Goal: Task Accomplishment & Management: Use online tool/utility

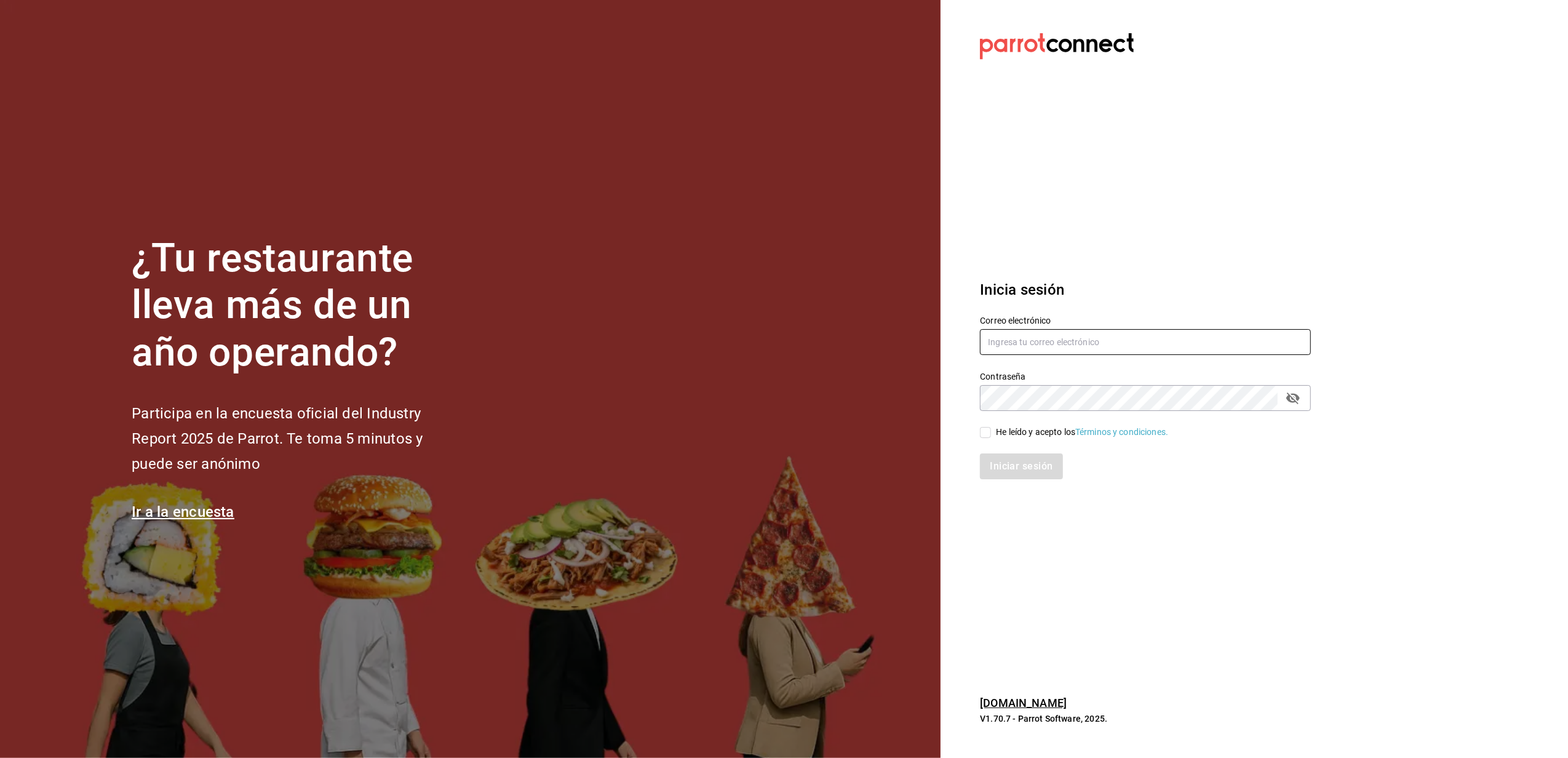
type input "belugacancun2@outlook.com"
click at [1012, 434] on div "He leído y acepto los Términos y condiciones." at bounding box center [1082, 432] width 172 height 13
click at [991, 434] on input "He leído y acepto los Términos y condiciones." at bounding box center [985, 432] width 11 height 11
checkbox input "true"
click at [1028, 463] on button "Iniciar sesión" at bounding box center [1021, 466] width 84 height 26
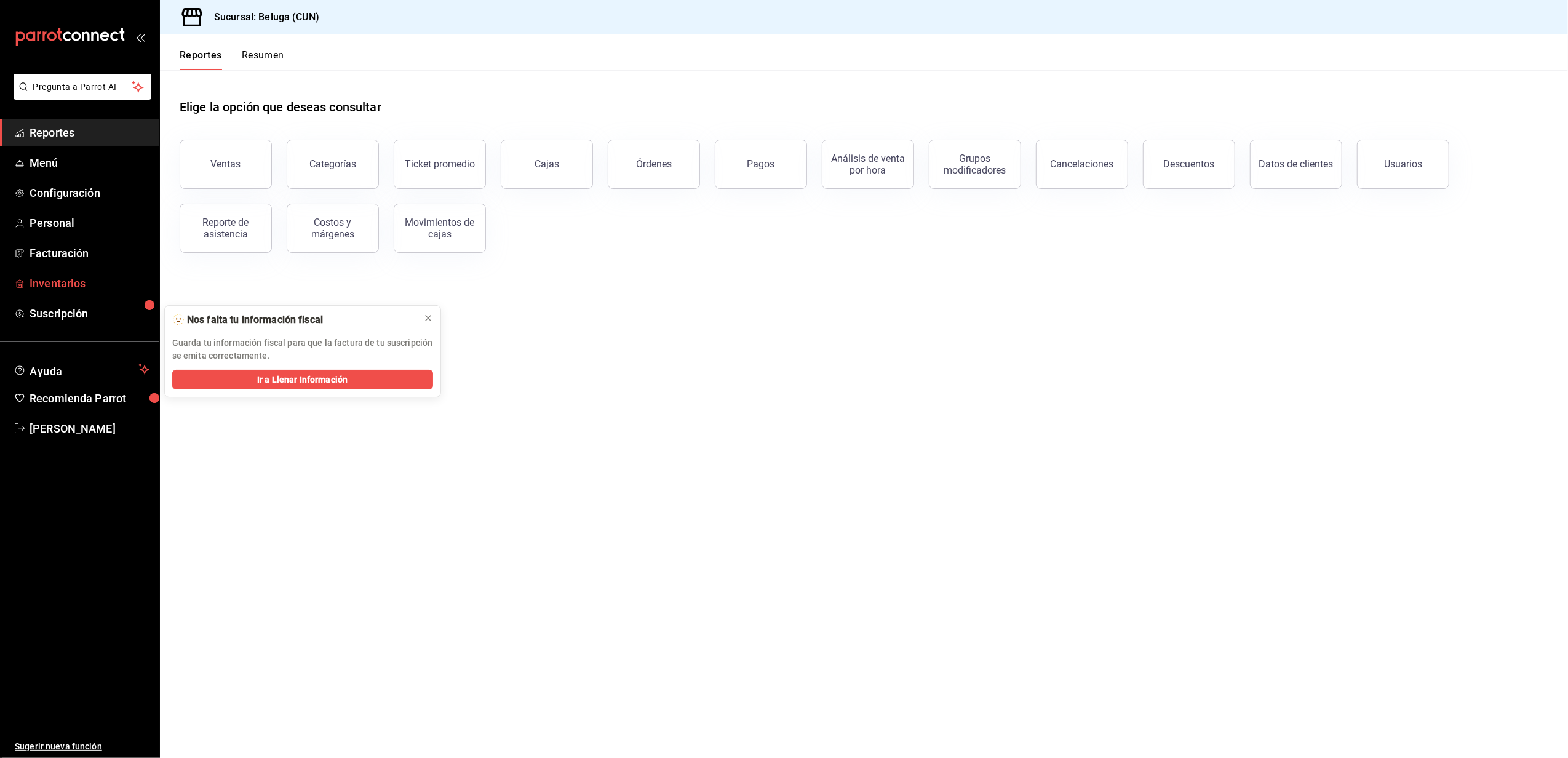
click at [45, 274] on link "Inventarios" at bounding box center [80, 283] width 159 height 26
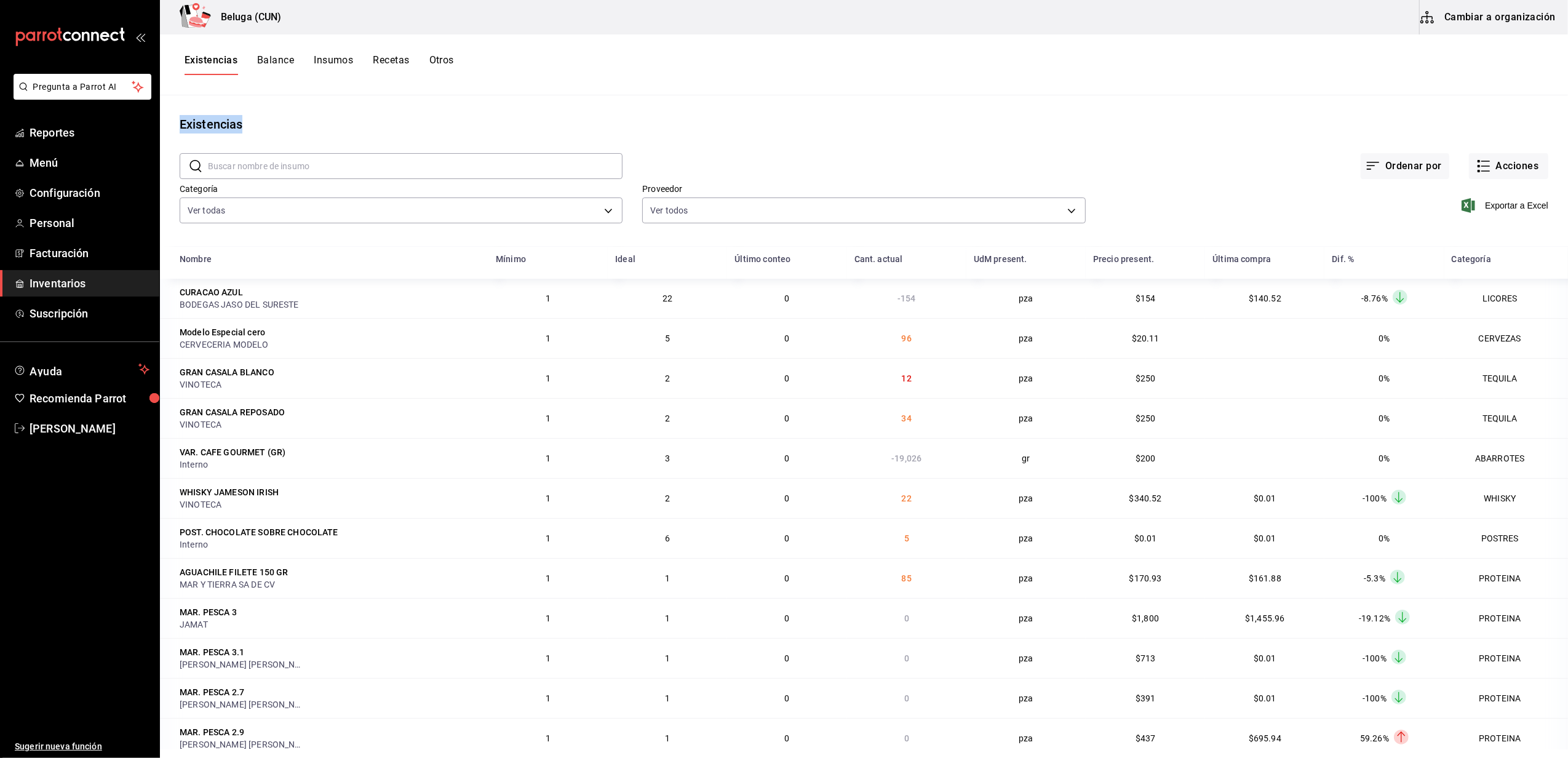
drag, startPoint x: 166, startPoint y: 91, endPoint x: 259, endPoint y: 102, distance: 93.6
click at [259, 102] on div "Beluga (CUN) Cambiar a organización Existencias Balance Insumos Recetas Otros E…" at bounding box center [864, 375] width 1408 height 749
click at [398, 92] on div "Existencias Balance Insumos Recetas Otros" at bounding box center [864, 65] width 1408 height 61
click at [279, 146] on div "​ ​" at bounding box center [391, 156] width 462 height 46
click at [281, 168] on input "text" at bounding box center [415, 166] width 414 height 24
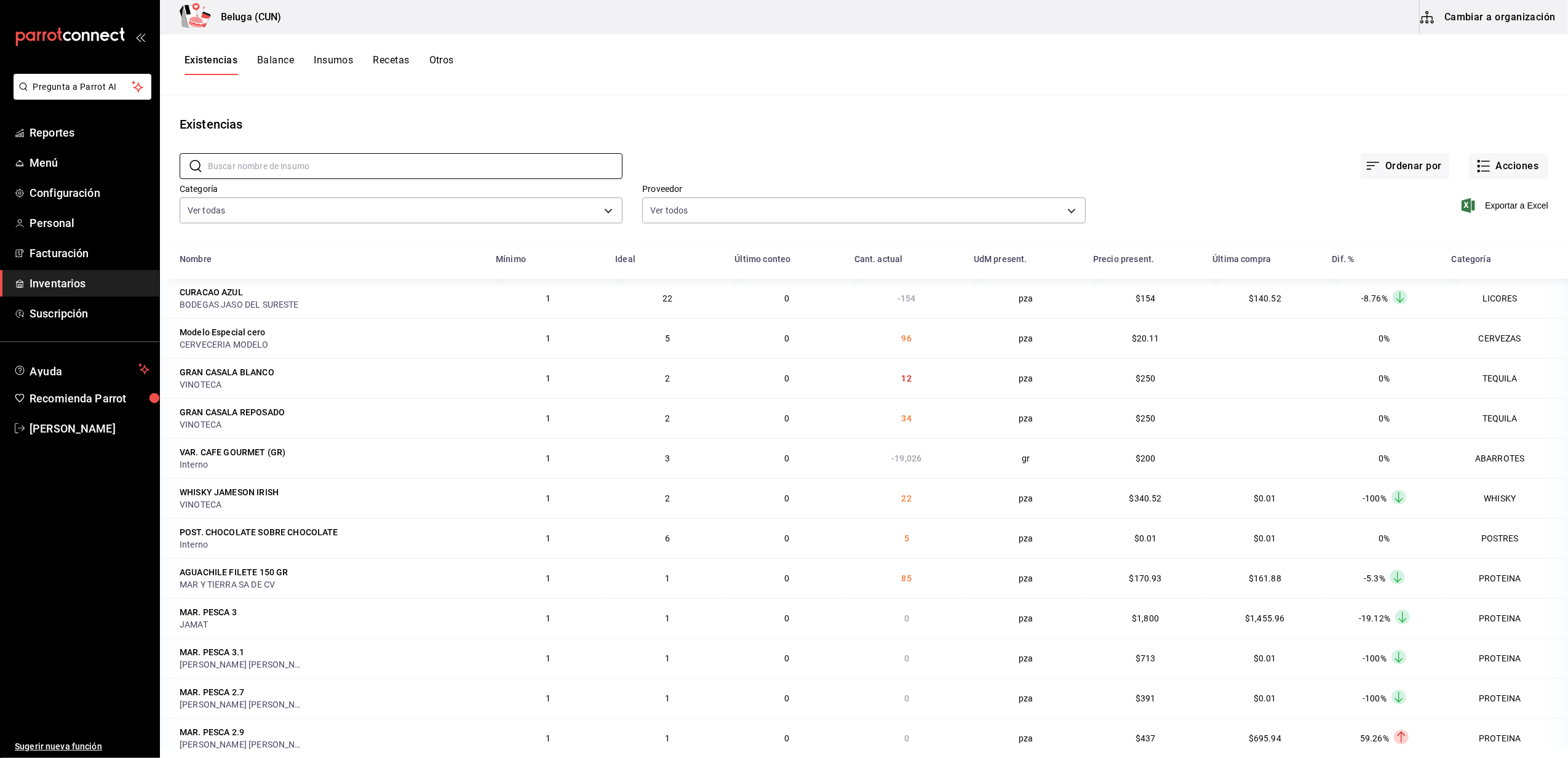
drag, startPoint x: 417, startPoint y: 106, endPoint x: 414, endPoint y: 136, distance: 30.1
click at [418, 106] on main "Existencias ​ ​ Ordenar por Acciones Categoría Ver todas f07f4d25-74ae-45a0-b4c…" at bounding box center [864, 422] width 1408 height 654
click at [429, 209] on body "Pregunta a Parrot AI Reportes Menú Configuración Personal Facturación Inventari…" at bounding box center [784, 375] width 1568 height 749
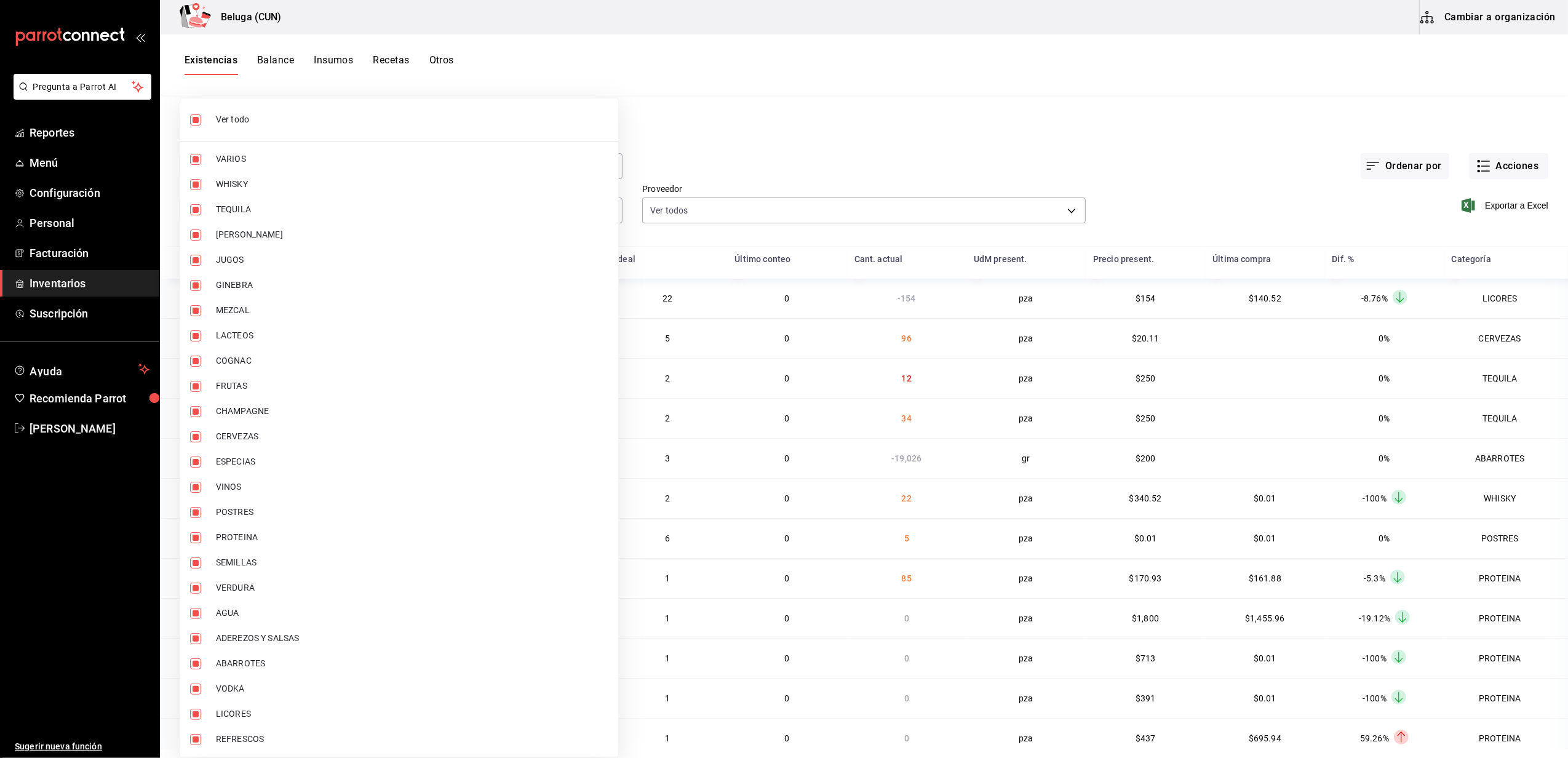
click at [229, 138] on ul "Ver todo VARIOS WHISKY TEQUILA RON JUGOS GINEBRA MEZCAL LACTEOS COGNAC FRUTAS C…" at bounding box center [400, 427] width 438 height 658
click at [222, 124] on span "Ver todo" at bounding box center [412, 119] width 392 height 13
checkbox input "false"
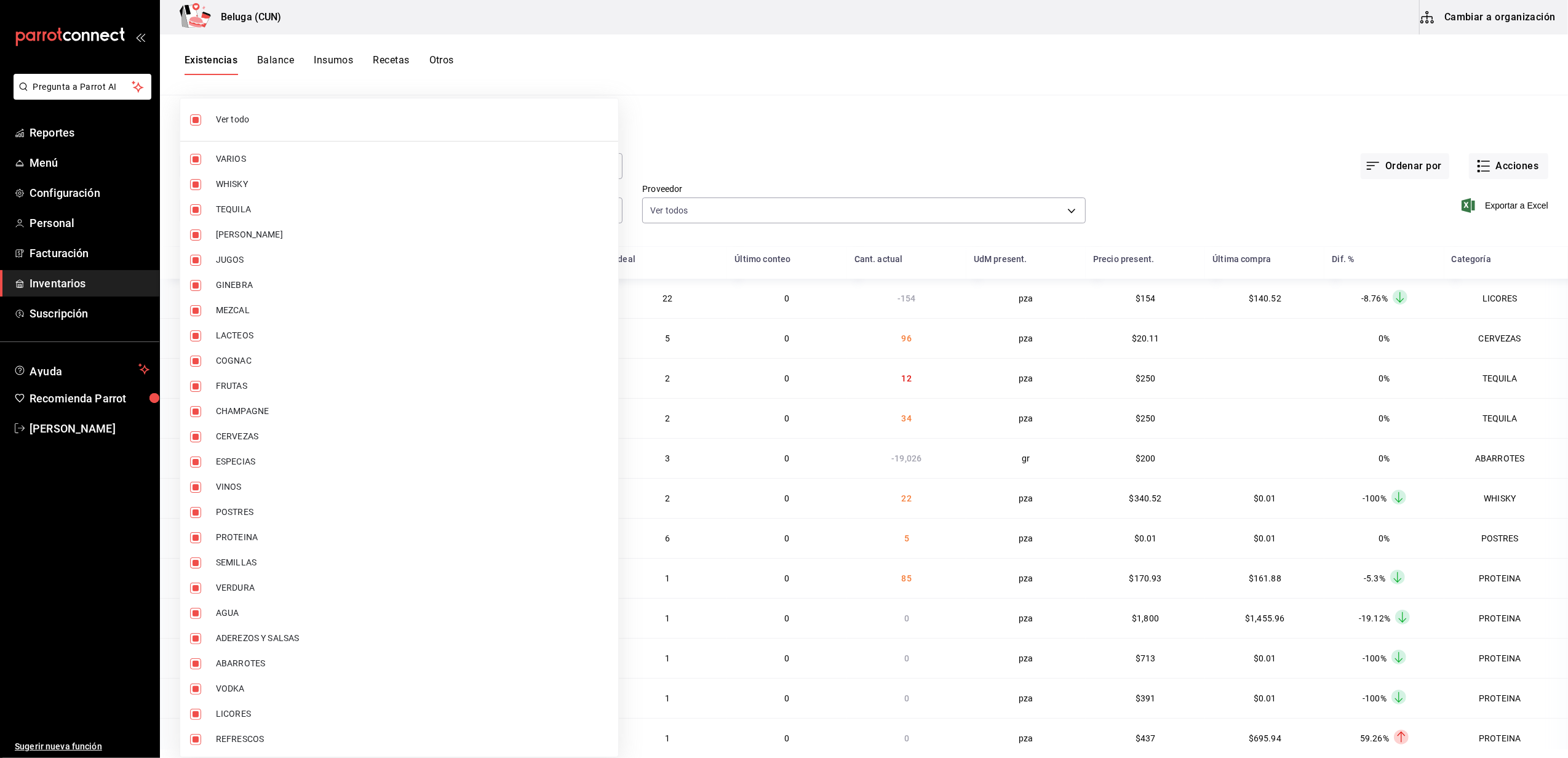
checkbox input "false"
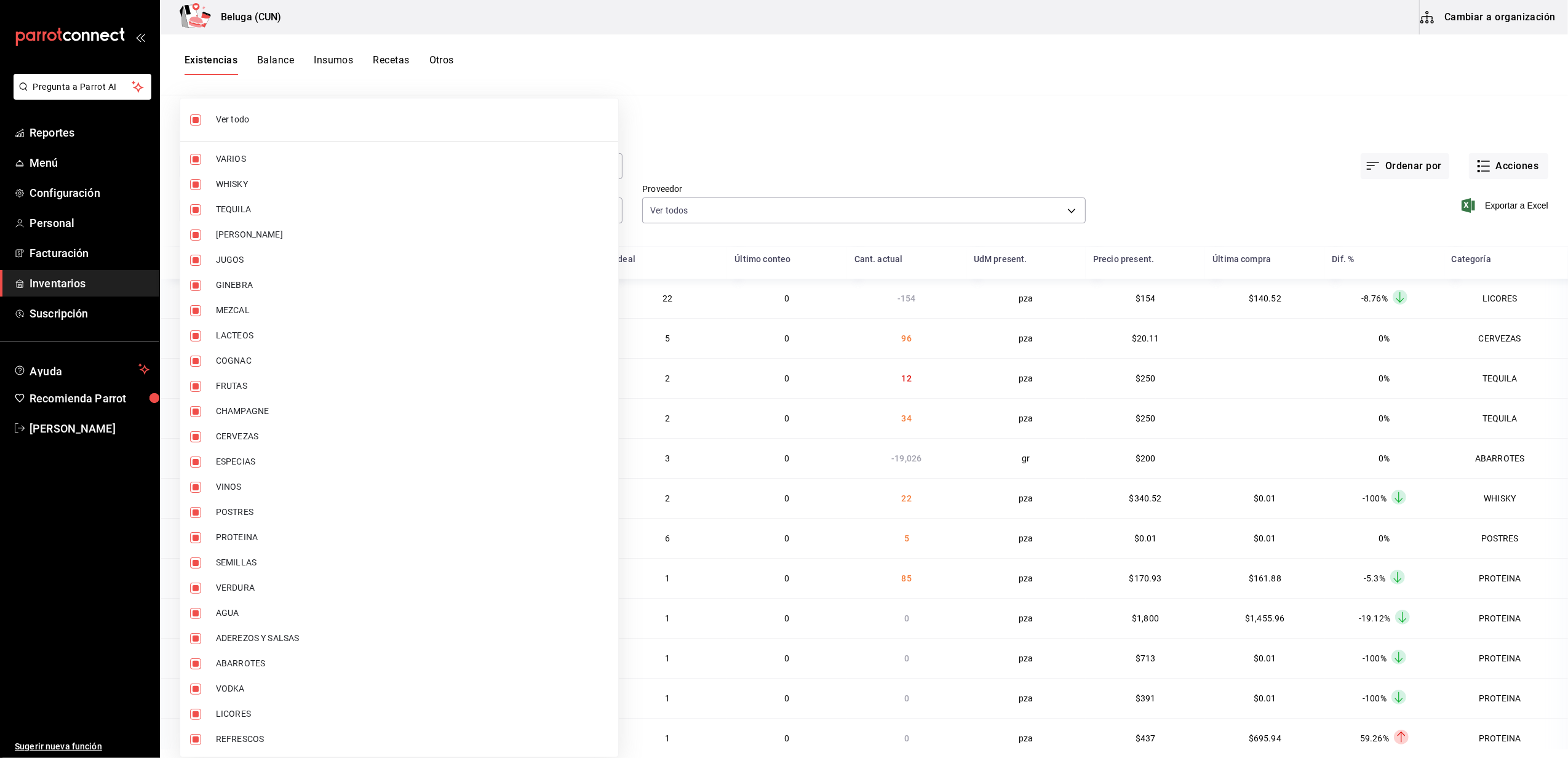
checkbox input "false"
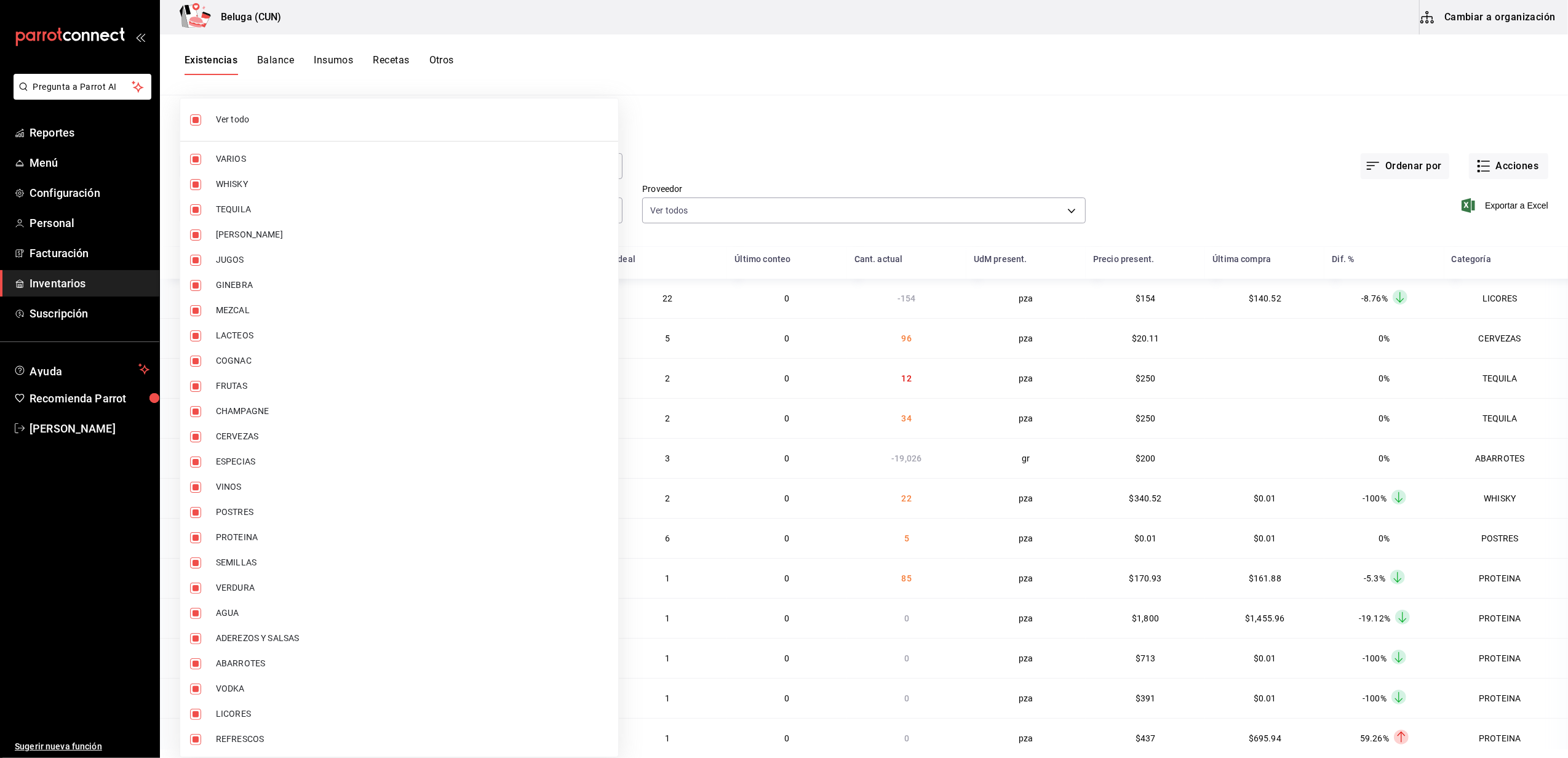
checkbox input "false"
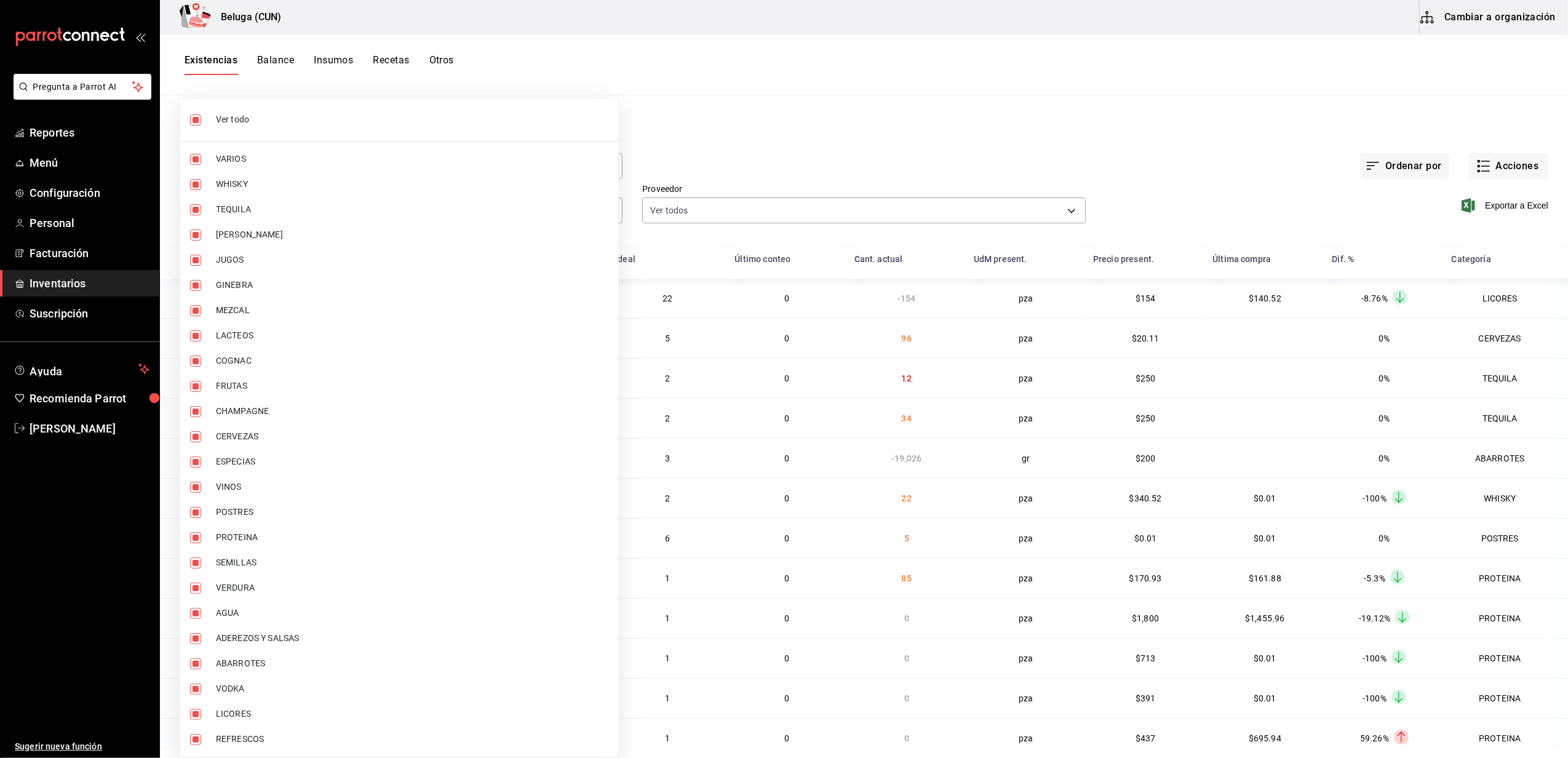
checkbox input "false"
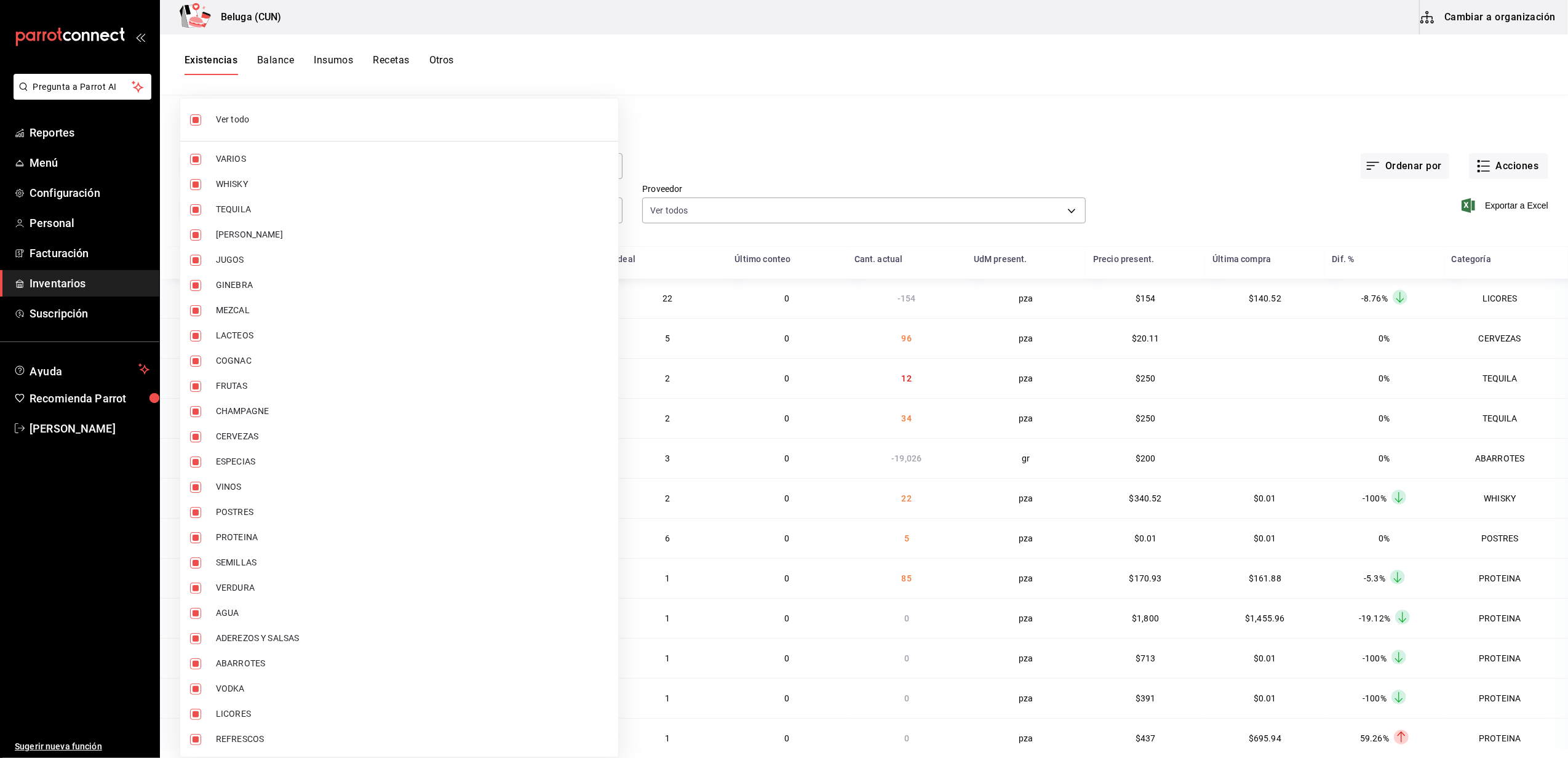
checkbox input "false"
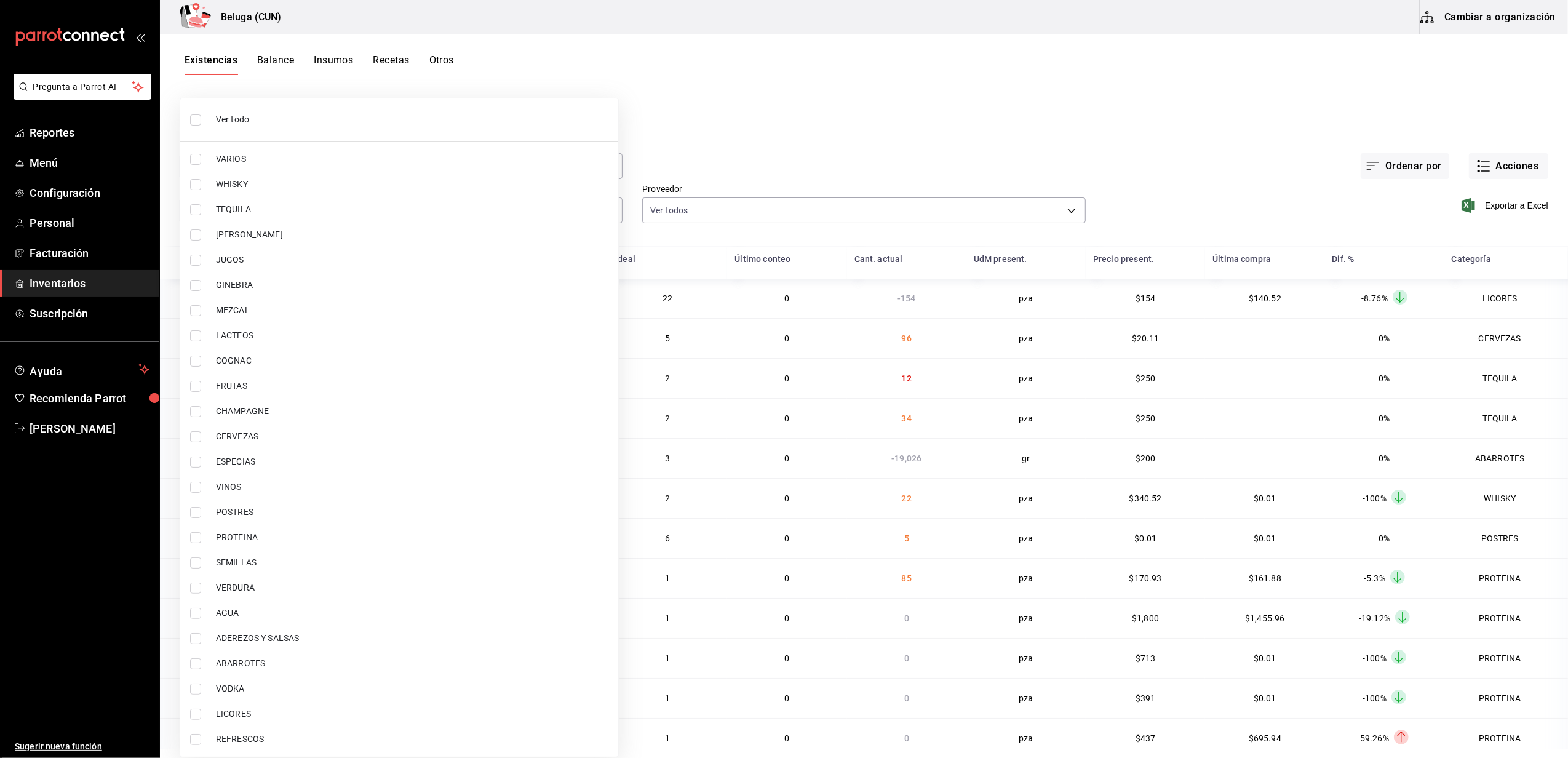
click at [256, 336] on span "LACTEOS" at bounding box center [412, 335] width 392 height 13
type input "a4420e59-4c4d-41e9-89a2-8526f15e0408"
checkbox input "true"
click at [256, 336] on span "LACTEOS" at bounding box center [412, 335] width 392 height 13
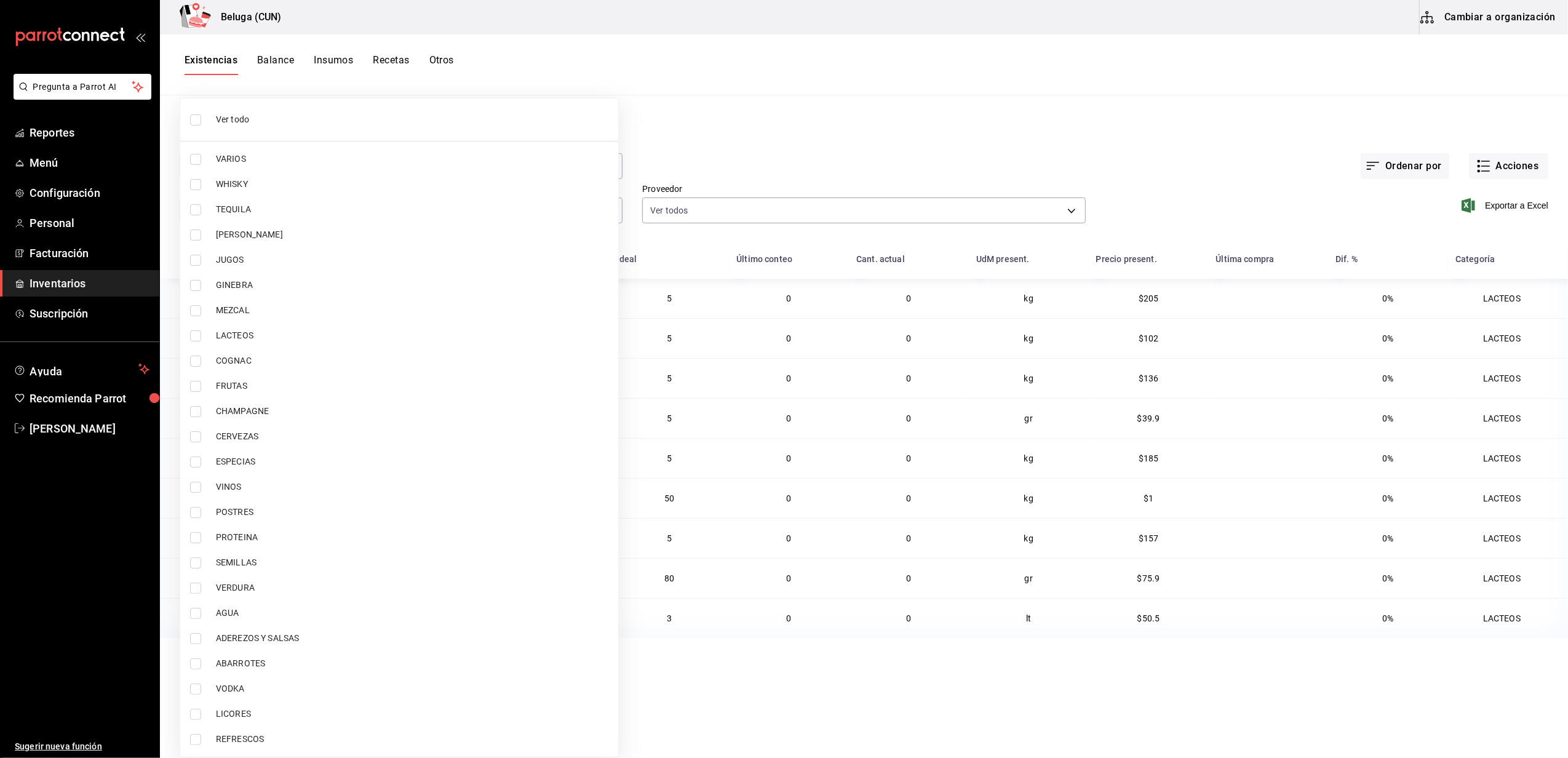
checkbox input "false"
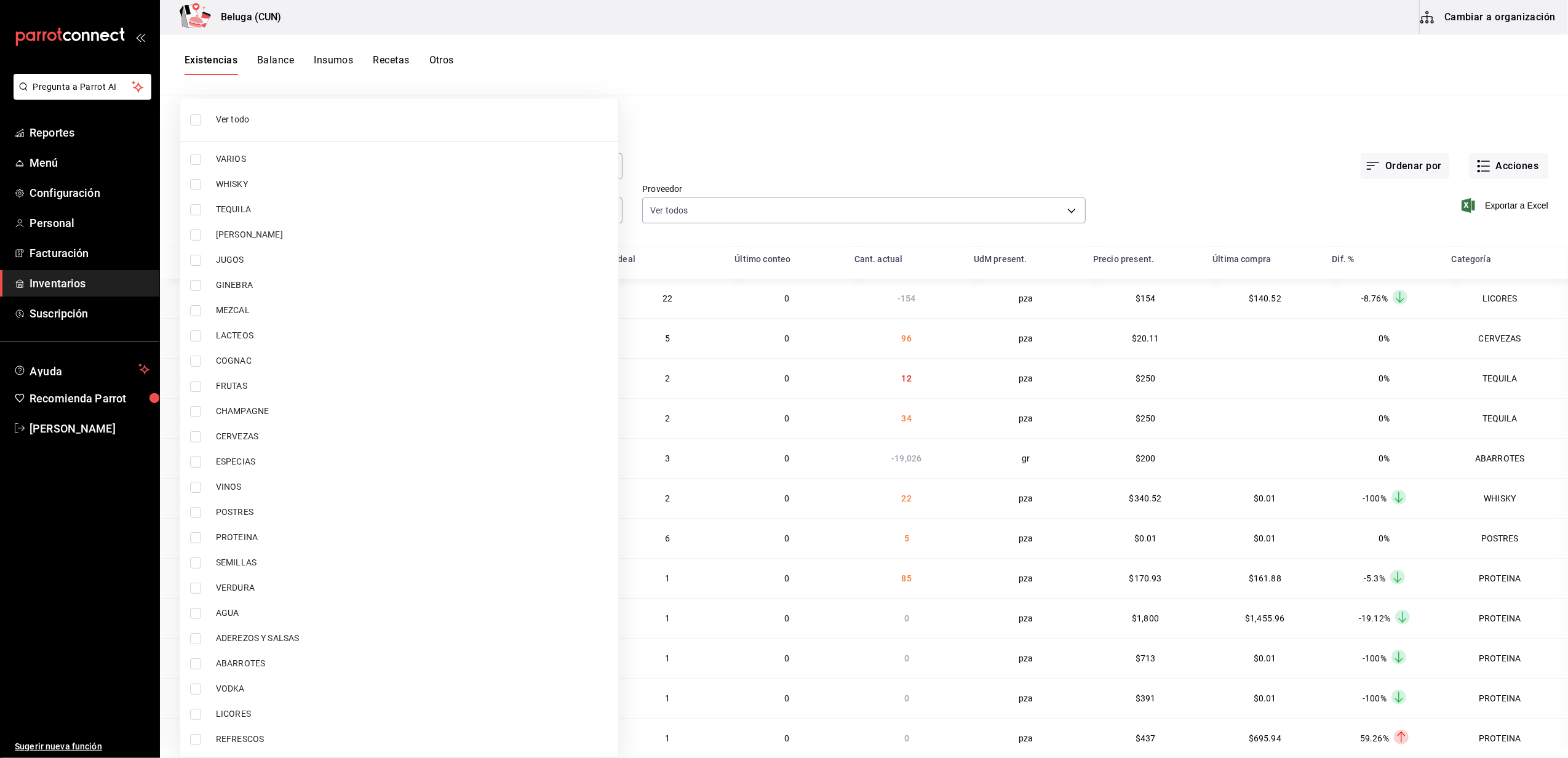
click at [243, 511] on span "POSTRES" at bounding box center [412, 512] width 392 height 13
type input "43c9e2b0-4afa-46e8-9575-d8271eaf3d25"
checkbox input "true"
click at [243, 534] on span "PROTEINA" at bounding box center [412, 537] width 392 height 13
type input "43c9e2b0-4afa-46e8-9575-d8271eaf3d25,49acfc3a-e67d-4012-8994-cdceb58e19f0"
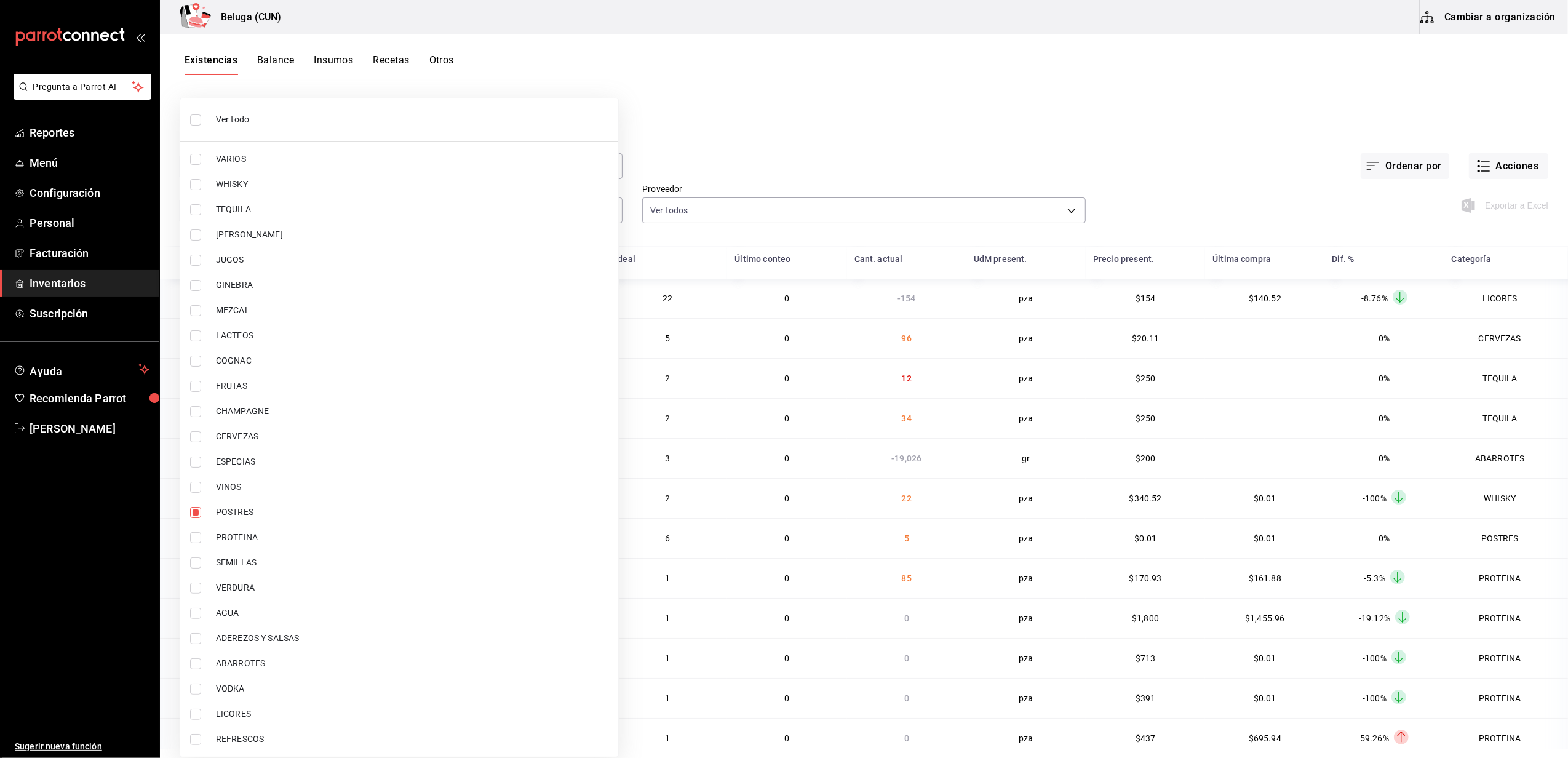
checkbox input "true"
click at [1004, 112] on div at bounding box center [784, 379] width 1568 height 758
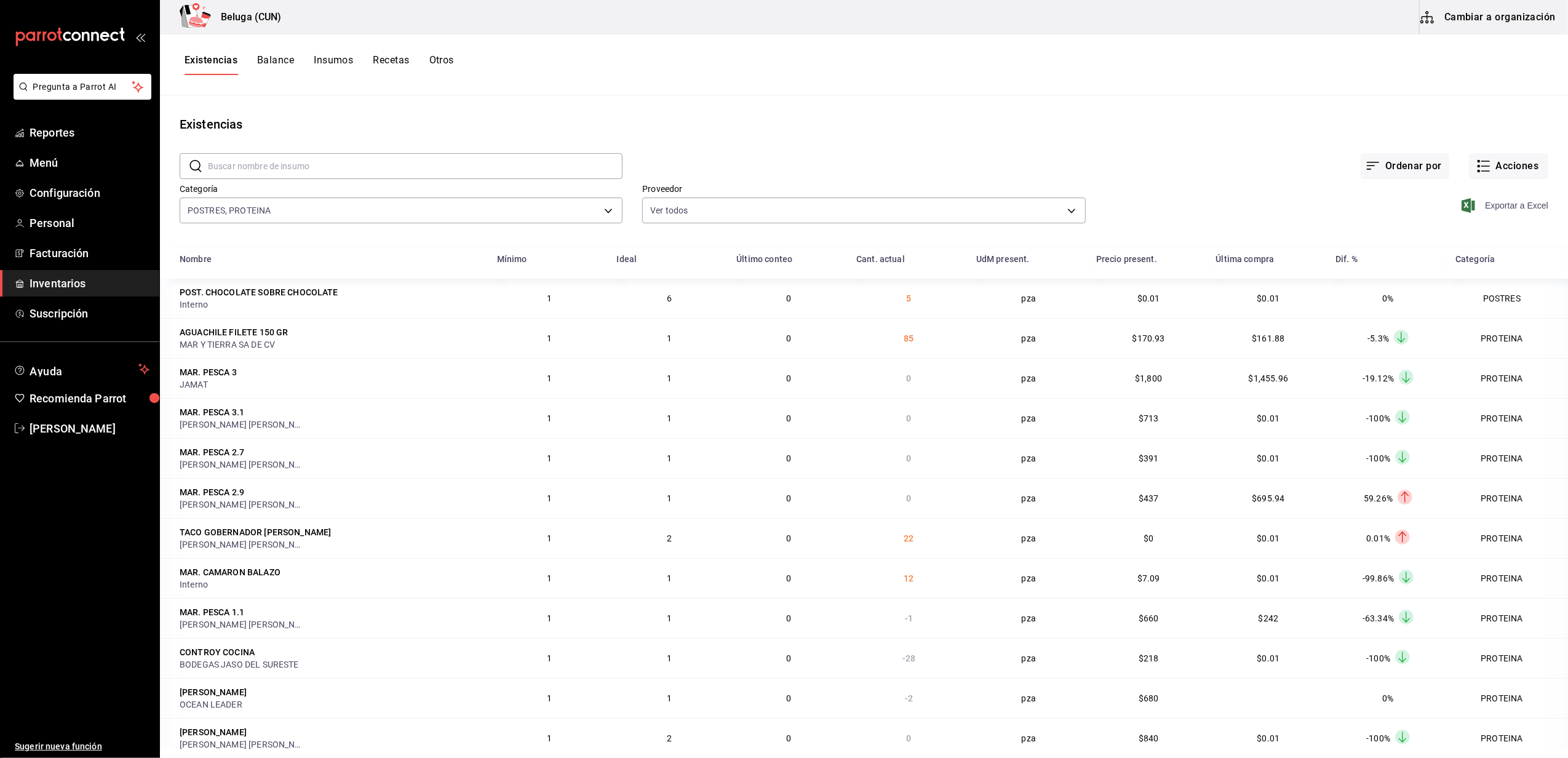
click at [1467, 206] on span "Exportar a Excel" at bounding box center [1506, 205] width 84 height 15
click at [803, 114] on main "Existencias ​ ​ Ordenar por Acciones Categoría POSTRES, PROTEINA 43c9e2b0-4afa-…" at bounding box center [864, 422] width 1408 height 654
